Goal: Task Accomplishment & Management: Manage account settings

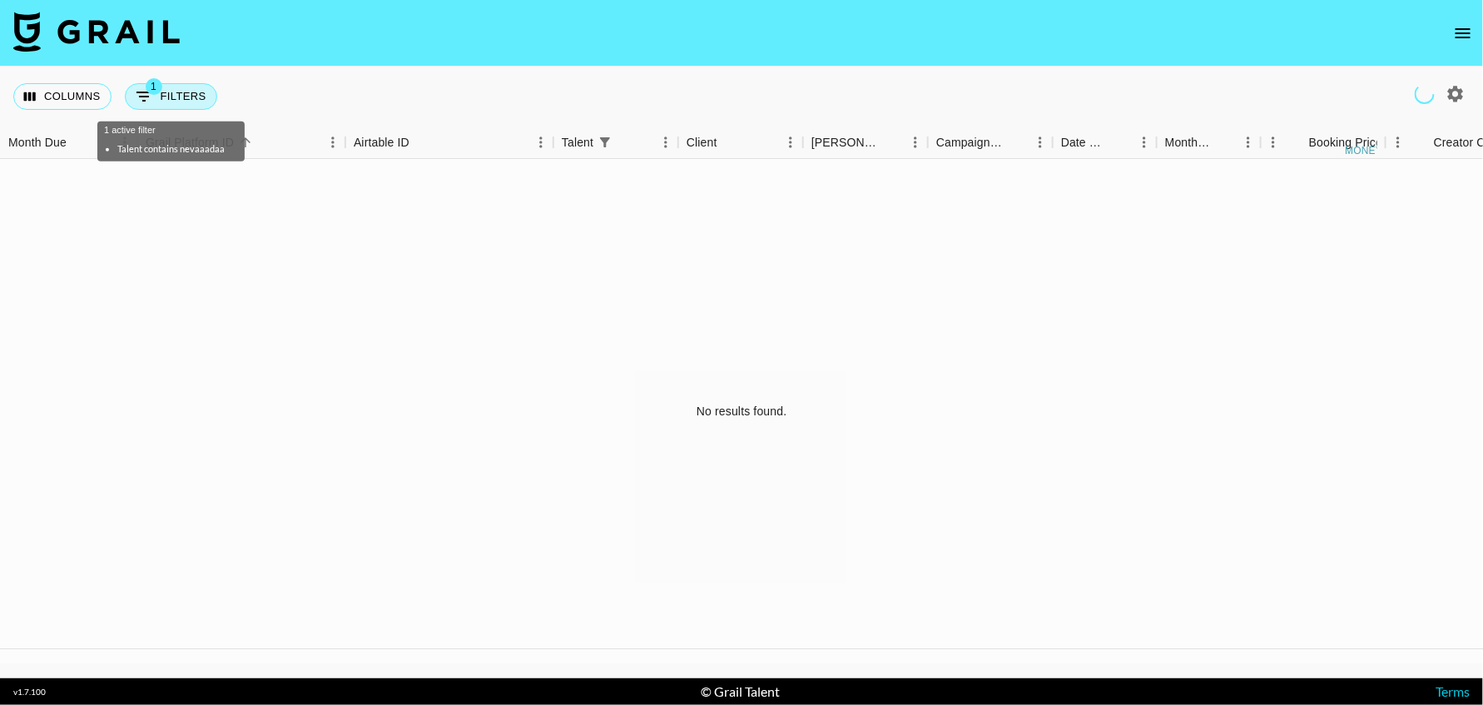
click at [166, 98] on button "1 Filters" at bounding box center [171, 96] width 92 height 27
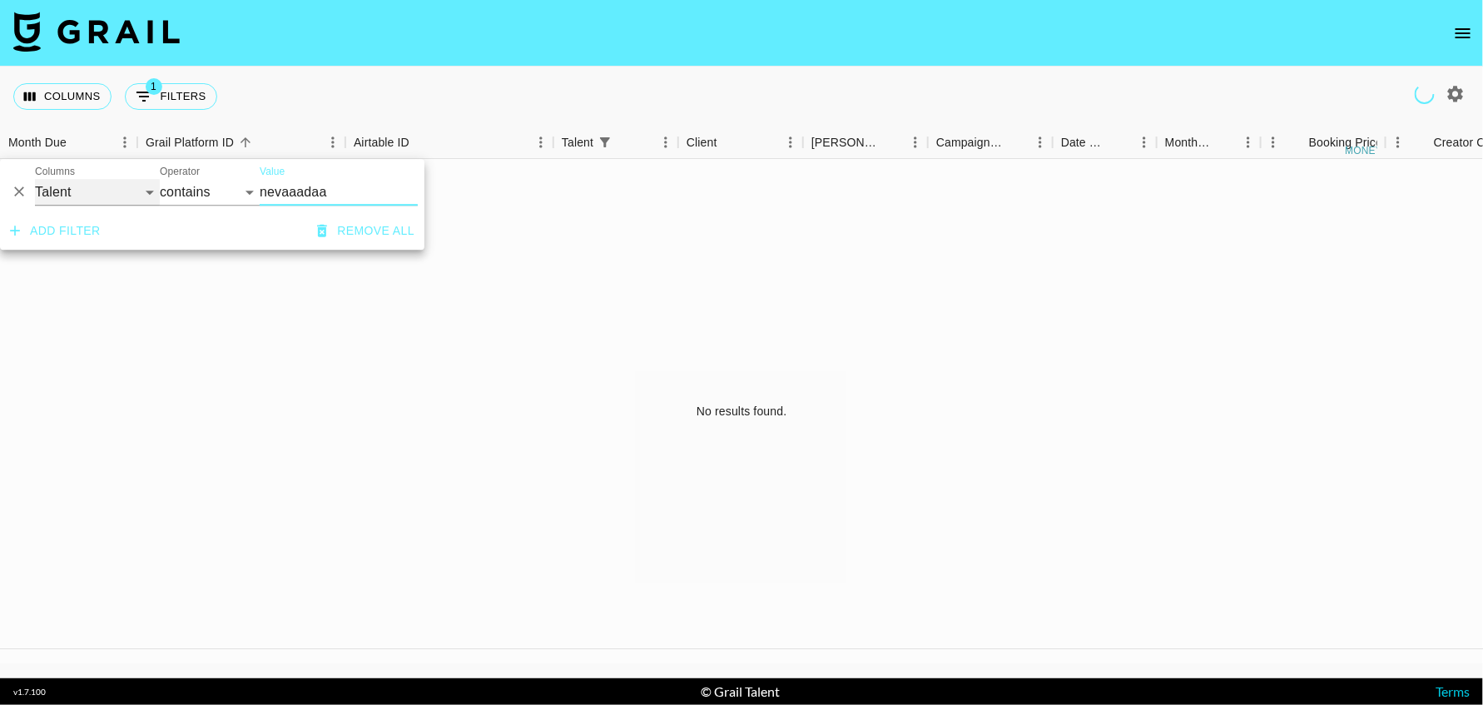
click at [87, 196] on select "Grail Platform ID Airtable ID Talent Manager Client [PERSON_NAME] Campaign (Typ…" at bounding box center [97, 192] width 125 height 27
click at [338, 191] on input "nevaaadaa" at bounding box center [339, 192] width 158 height 27
click at [126, 194] on select "Grail Platform ID Airtable ID Talent Manager Client [PERSON_NAME] Campaign (Typ…" at bounding box center [97, 192] width 125 height 27
select select "airtableId"
click at [35, 179] on select "Grail Platform ID Airtable ID Talent Manager Client [PERSON_NAME] Campaign (Typ…" at bounding box center [97, 192] width 125 height 27
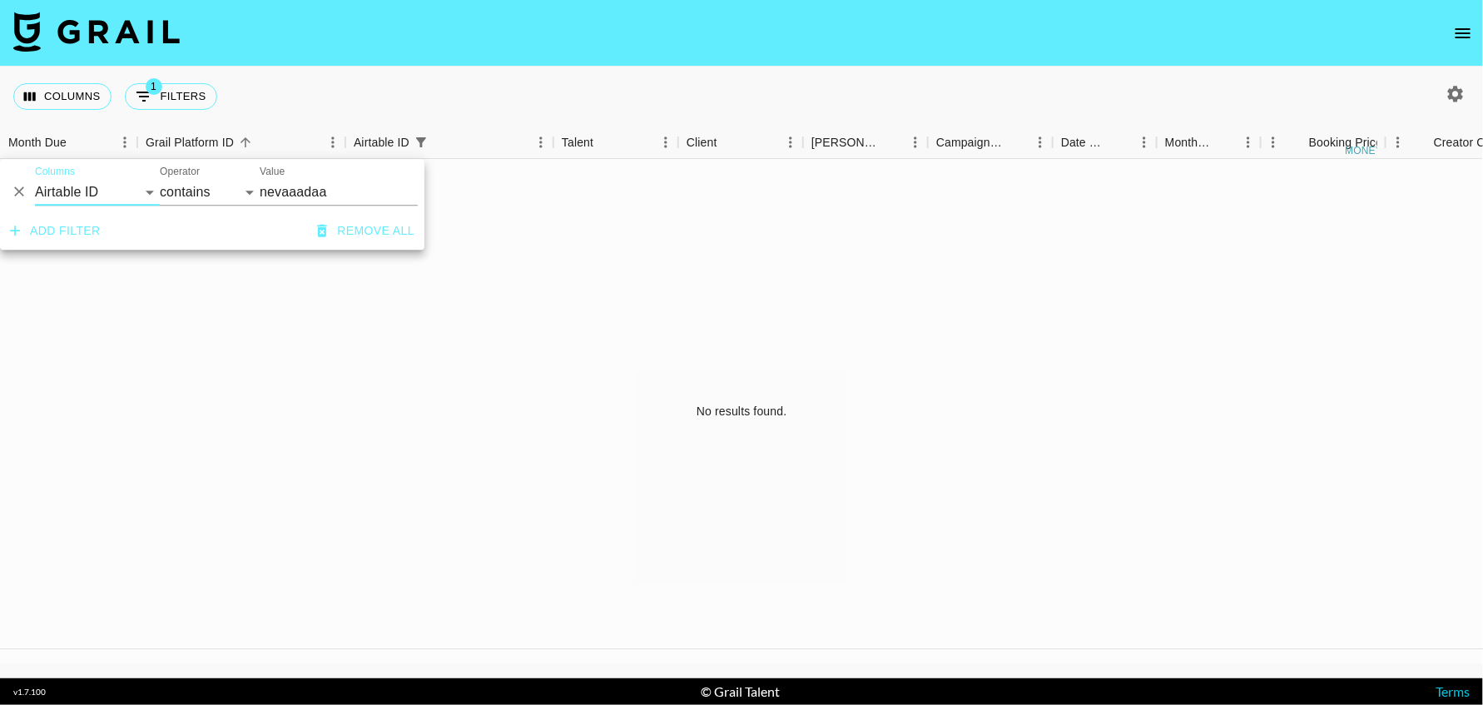
click at [279, 194] on input "nevaaadaa" at bounding box center [339, 192] width 158 height 27
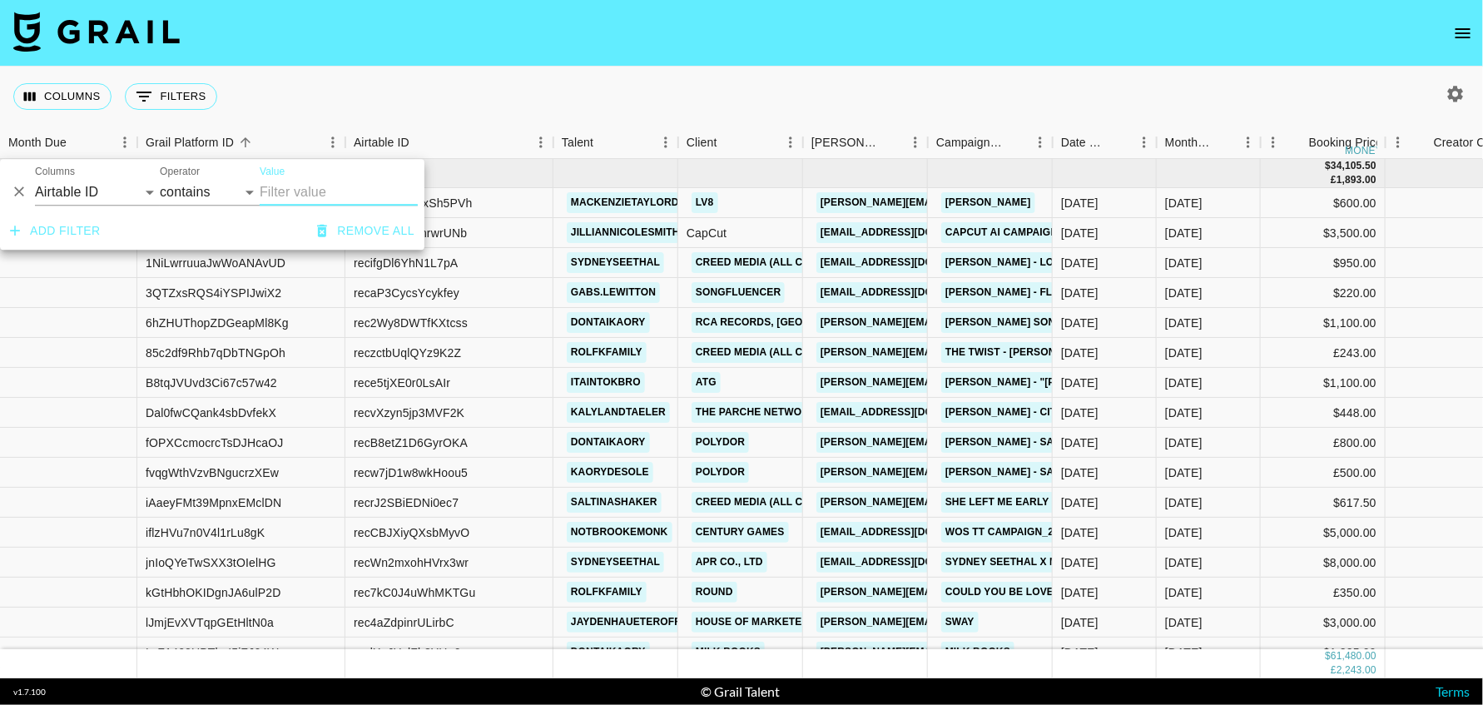
paste input "recQd48ZRKxSh5PVh"
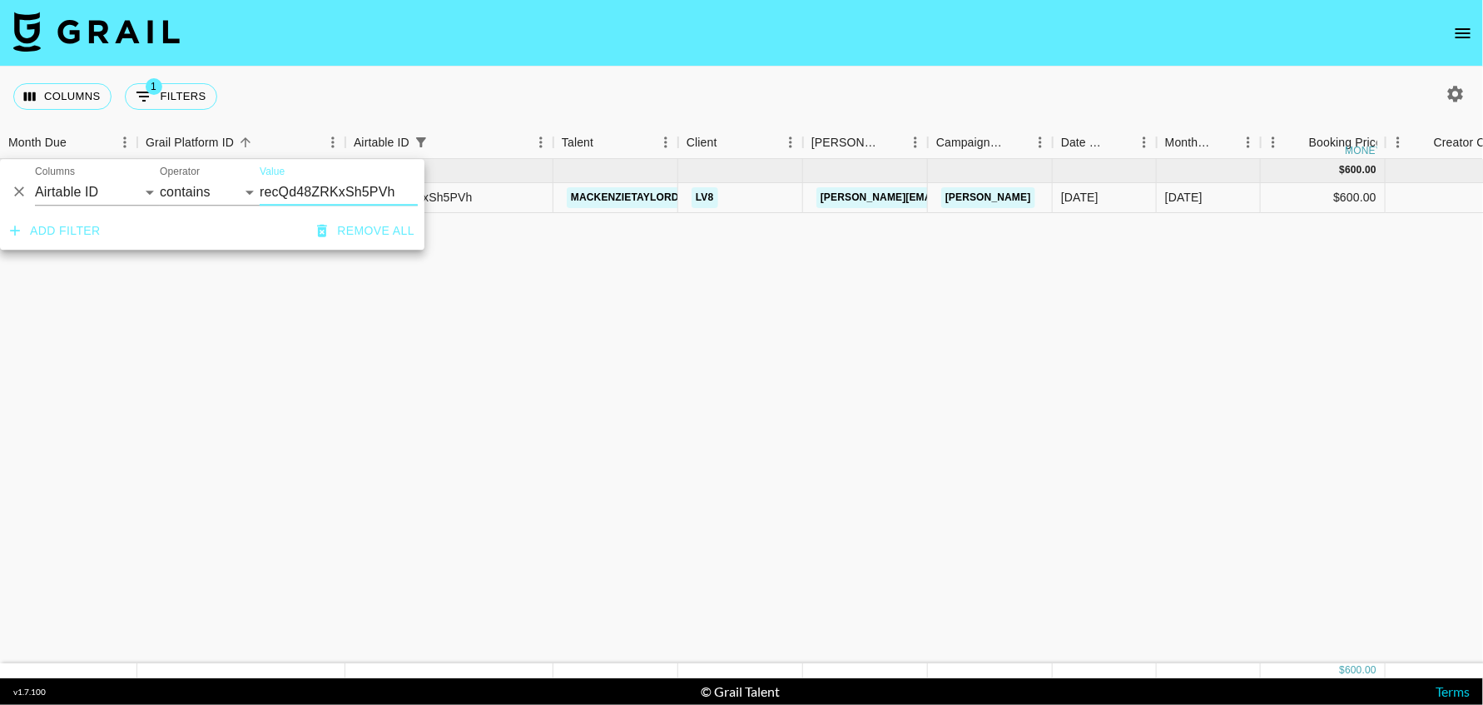
type input "recQd48ZRKxSh5PVh"
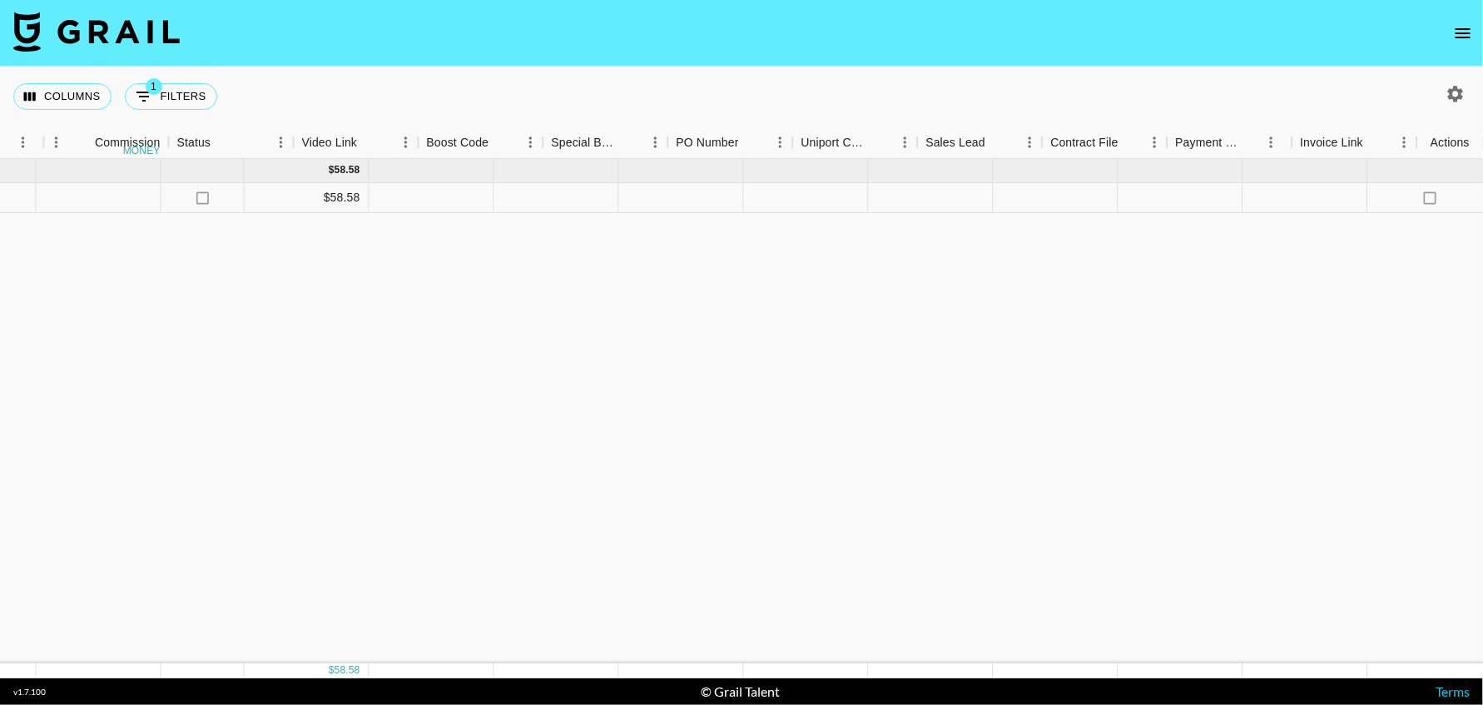
scroll to position [0, 1757]
click at [1186, 196] on icon "select merge strategy" at bounding box center [1450, 197] width 3 height 13
click at [1186, 261] on li "Decline" at bounding box center [1429, 263] width 108 height 30
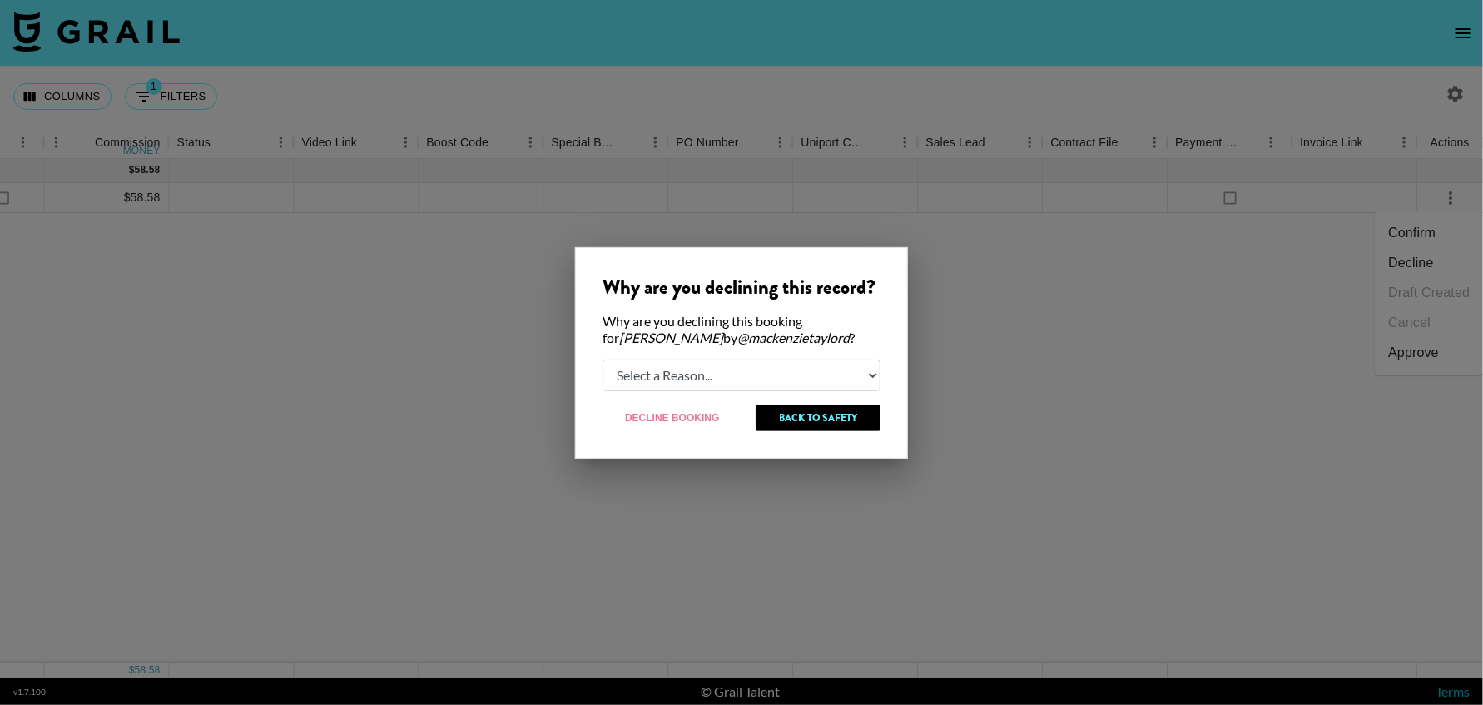
click at [644, 384] on select "Select a Reason... Relogging this deal due to a data issue The [PERSON_NAME] ca…" at bounding box center [741, 375] width 278 height 32
select select "creator_decline"
click at [602, 359] on select "Select a Reason... Relogging this deal due to a data issue The [PERSON_NAME] ca…" at bounding box center [741, 375] width 278 height 32
click at [652, 421] on button "Decline Booking" at bounding box center [672, 417] width 141 height 27
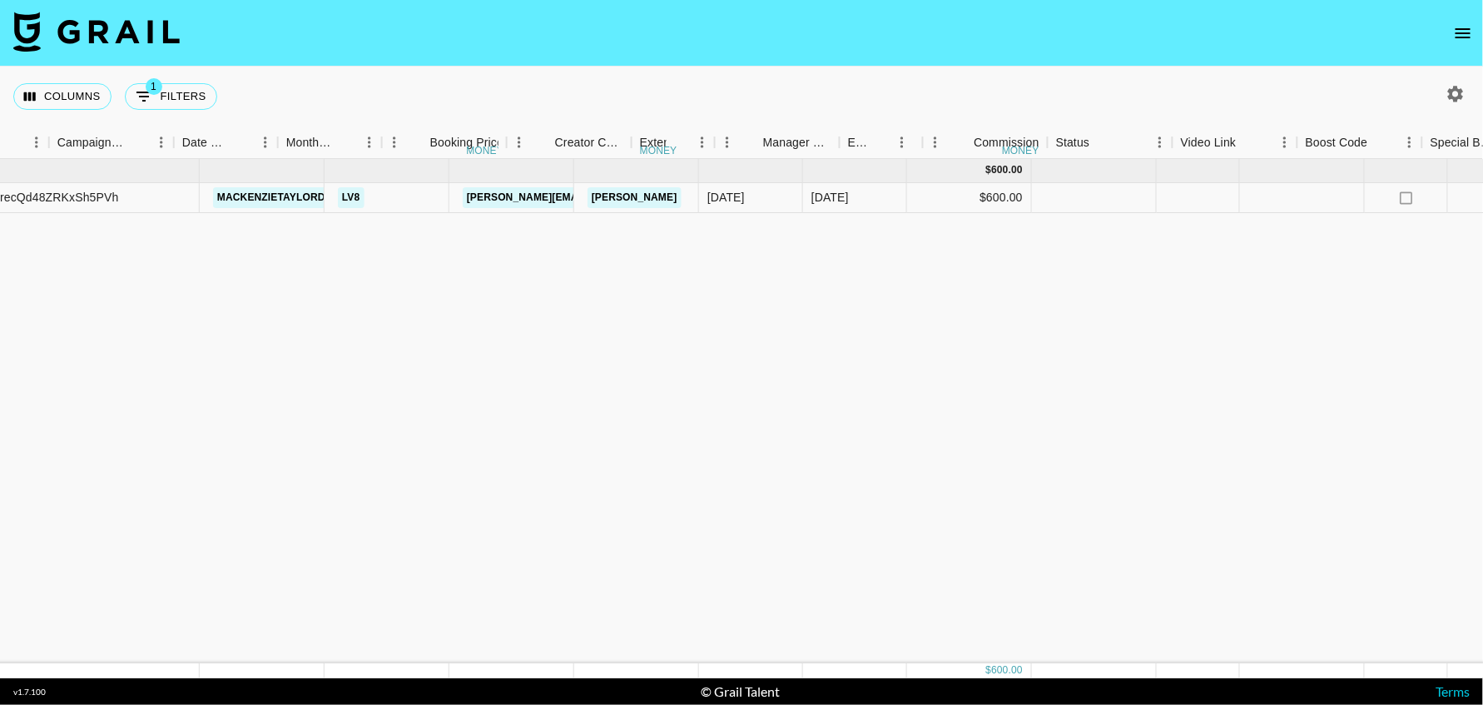
scroll to position [0, 0]
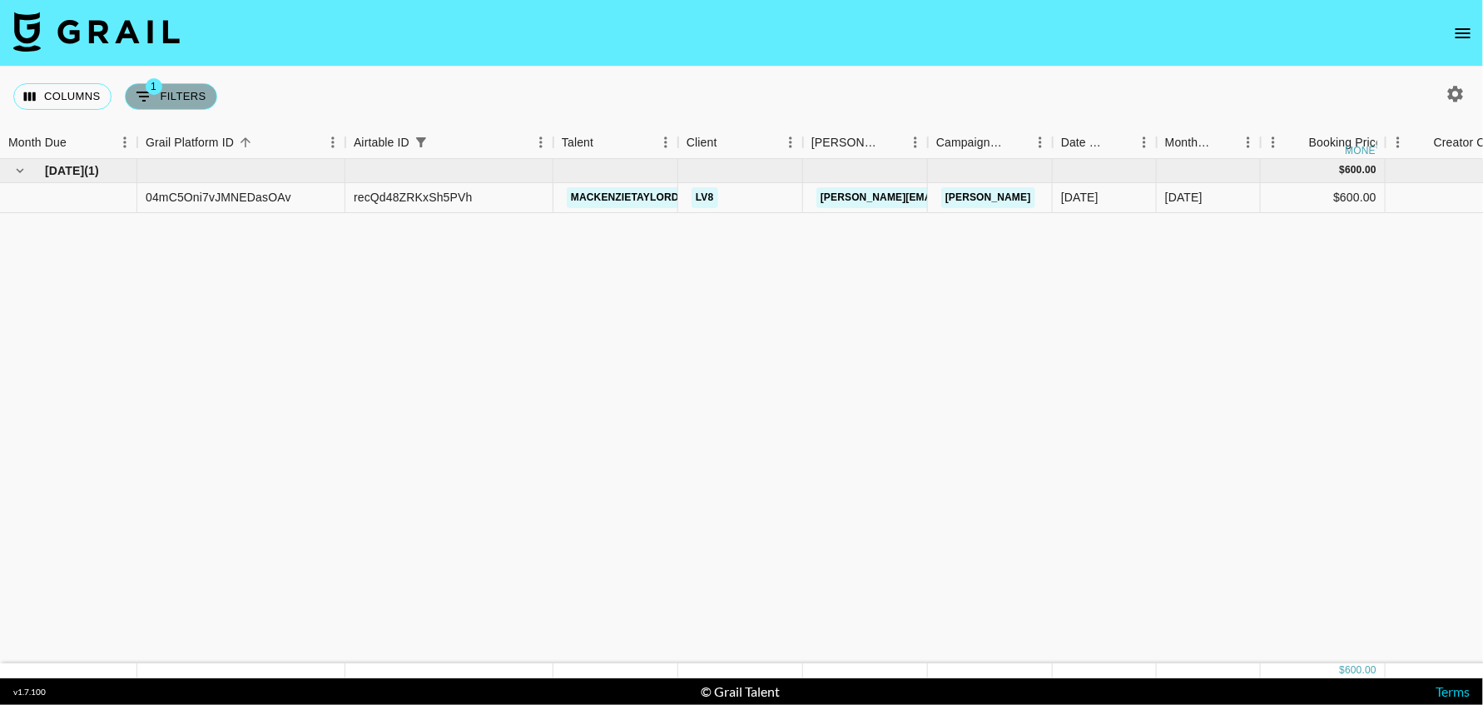
click at [172, 93] on button "1 Filters" at bounding box center [171, 96] width 92 height 27
select select "airtableId"
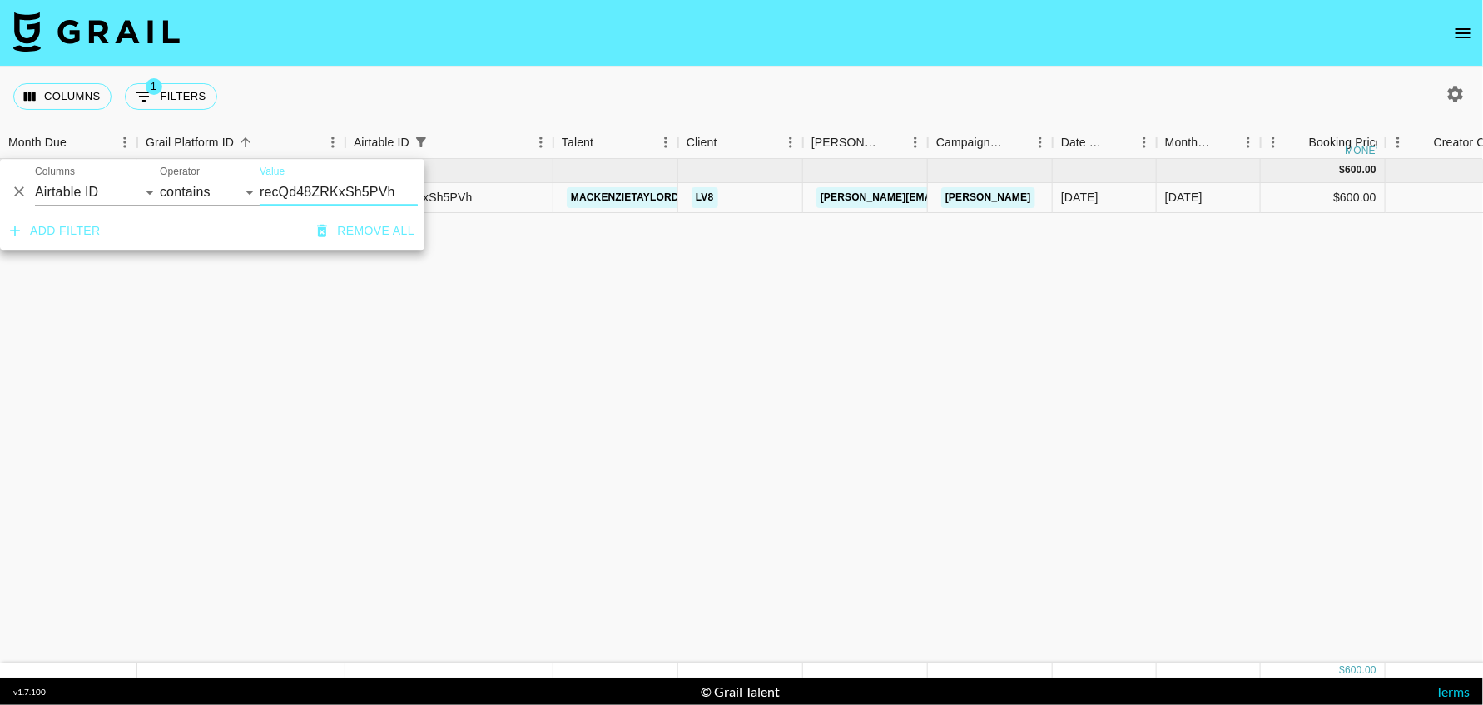
click at [349, 232] on button "Remove all" at bounding box center [365, 231] width 111 height 31
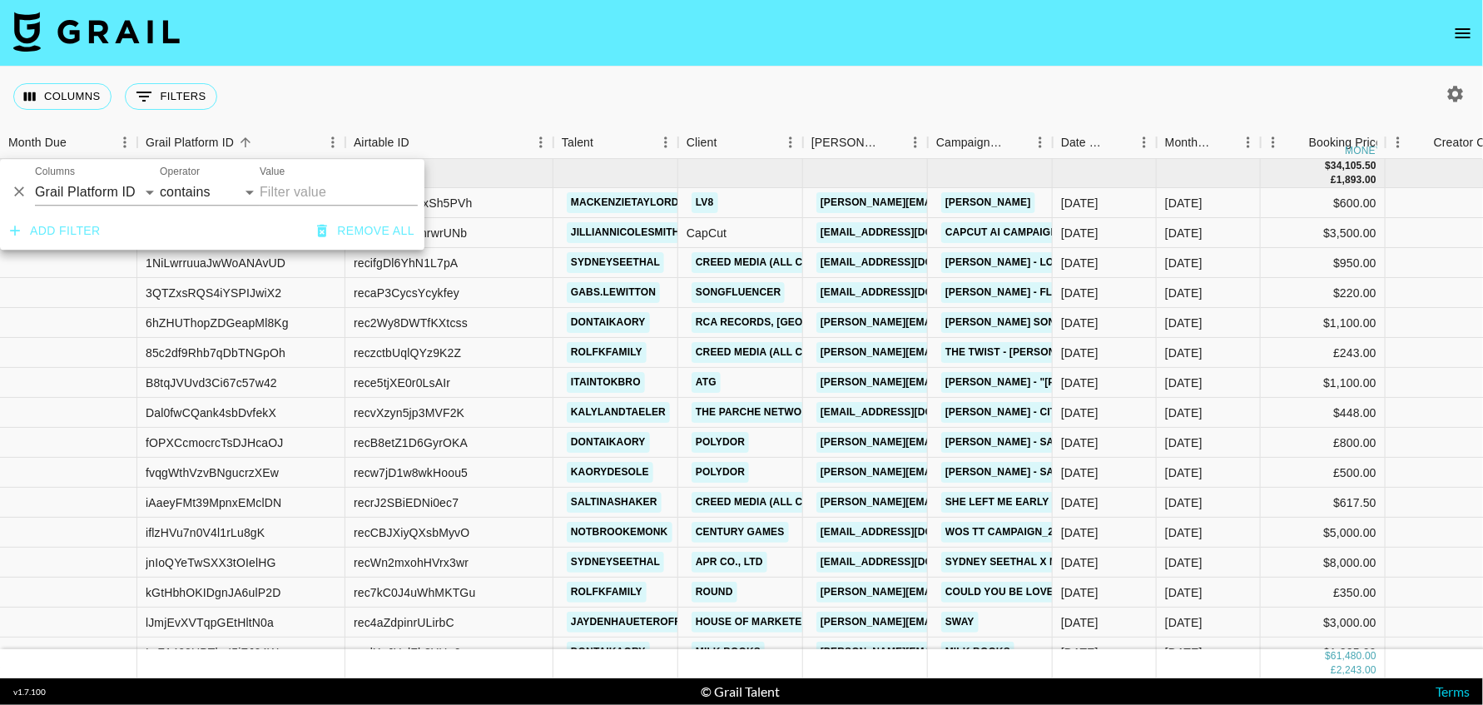
click at [533, 97] on div "Columns 0 Filters + Booking" at bounding box center [741, 97] width 1483 height 60
